Goal: Information Seeking & Learning: Learn about a topic

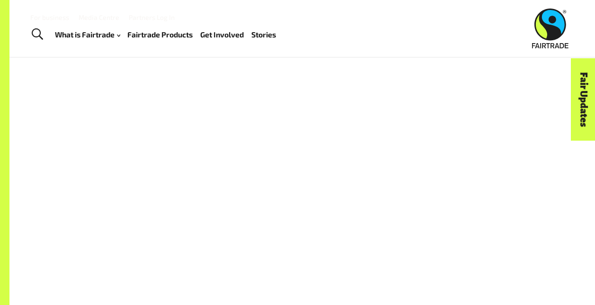
click at [35, 39] on span "Toggle Search" at bounding box center [37, 34] width 11 height 12
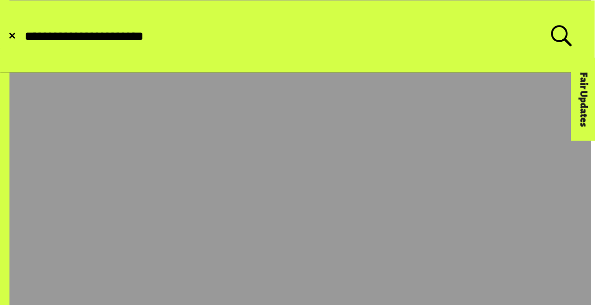
type input "**********"
click at [23, 36] on button "Submit Search" at bounding box center [23, 36] width 0 height 0
